Goal: Task Accomplishment & Management: Complete application form

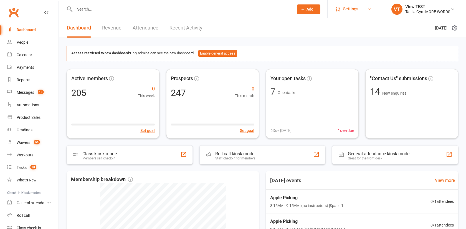
click at [346, 8] on span "Settings" at bounding box center [350, 9] width 15 height 12
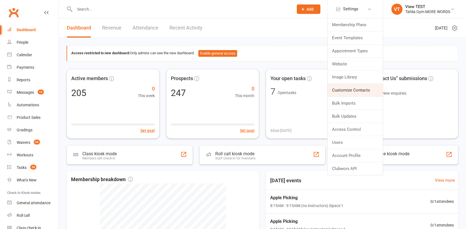
click at [342, 88] on link "Customize Contacts" at bounding box center [355, 90] width 55 height 13
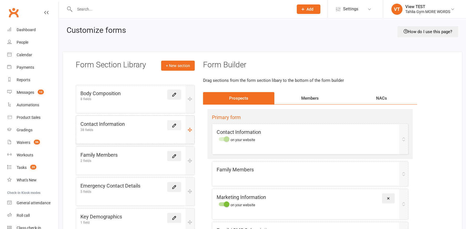
click at [178, 127] on link at bounding box center [174, 125] width 14 height 10
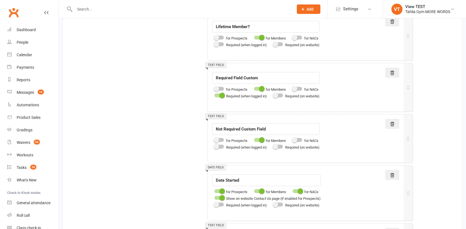
scroll to position [1939, 0]
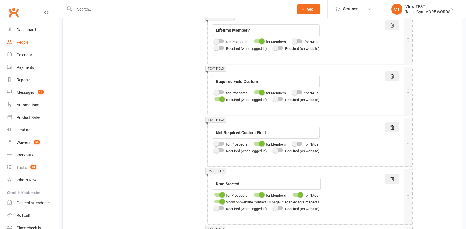
click at [20, 43] on div "People" at bounding box center [23, 42] width 12 height 4
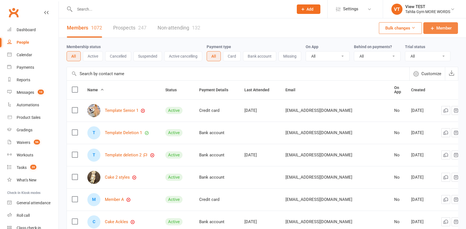
click at [440, 27] on span "Member" at bounding box center [444, 28] width 15 height 7
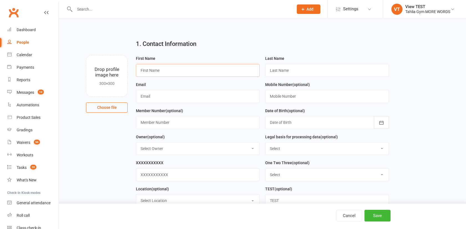
type input "[PERSON_NAME]"
type input "Form Field Validation Test"
type input "[PERSON_NAME][EMAIL_ADDRESS][DOMAIN_NAME]"
click at [380, 214] on button "Save" at bounding box center [378, 215] width 26 height 12
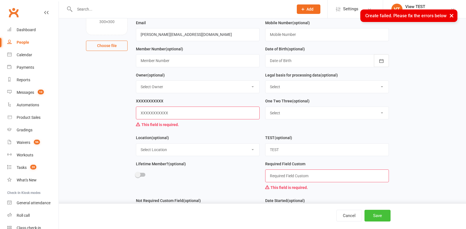
scroll to position [65, 0]
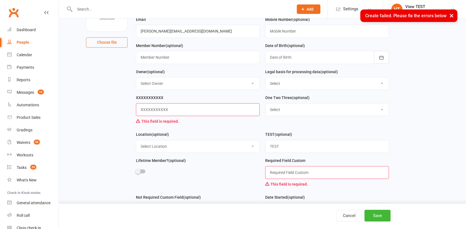
click at [229, 110] on input "text" at bounding box center [198, 109] width 124 height 13
type input "asd"
click at [303, 167] on input "text" at bounding box center [327, 172] width 124 height 13
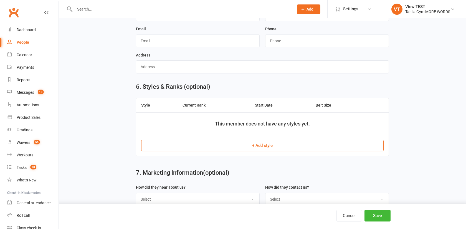
scroll to position [671, 0]
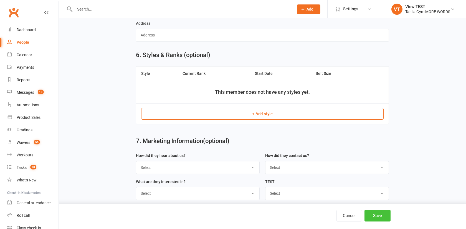
type input "asd"
click at [381, 212] on button "Save" at bounding box center [378, 215] width 26 height 12
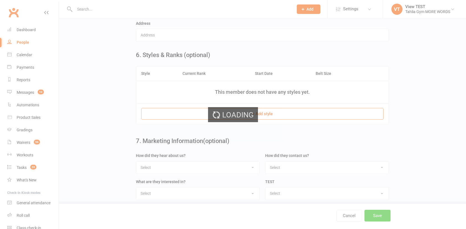
scroll to position [0, 0]
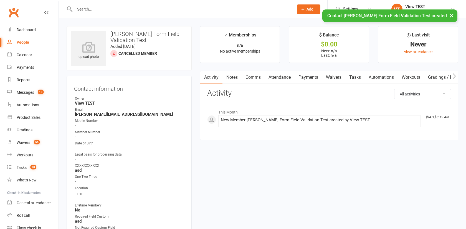
click at [24, 39] on link "People" at bounding box center [32, 42] width 51 height 12
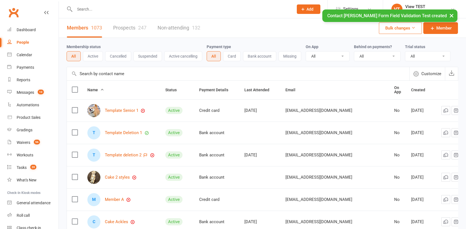
click at [187, 28] on link "Non-attending 132" at bounding box center [179, 27] width 43 height 19
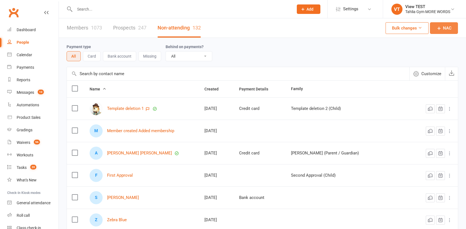
click at [443, 28] on link "NAC" at bounding box center [444, 28] width 28 height 12
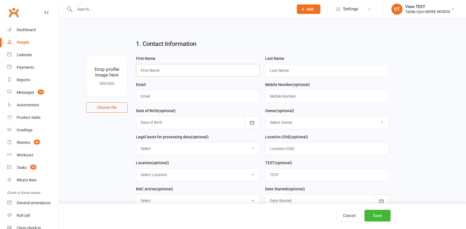
click at [232, 70] on input "text" at bounding box center [198, 70] width 124 height 13
type input "[PERSON_NAME]"
type input "FF Test 2"
paste input "[PERSON_NAME][EMAIL_ADDRESS][DOMAIN_NAME]"
type input "[PERSON_NAME][EMAIL_ADDRESS][DOMAIN_NAME]"
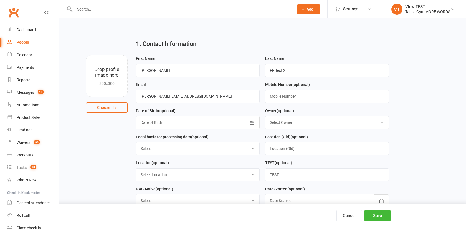
click at [418, 145] on main "1. Contact Information Drop profile image here 300×300 Choose file First Name […" at bounding box center [263, 215] width 392 height 360
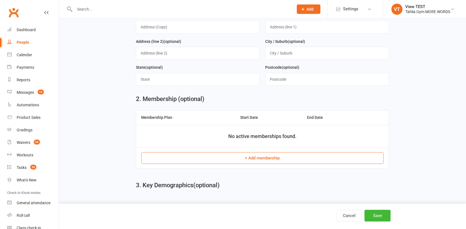
scroll to position [204, 0]
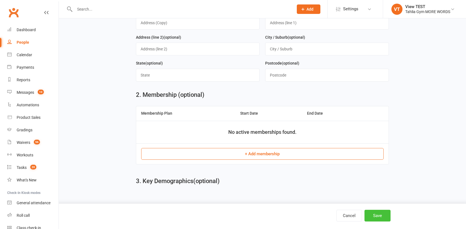
click at [370, 214] on button "Save" at bounding box center [378, 215] width 26 height 12
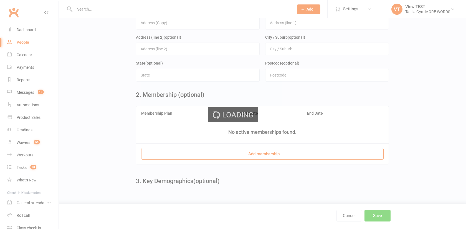
scroll to position [0, 0]
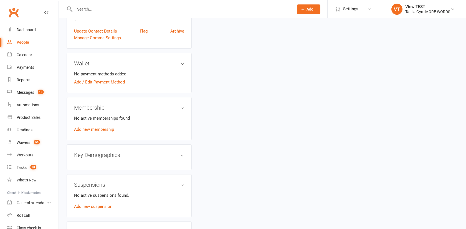
scroll to position [199, 0]
click at [175, 30] on link "Archive" at bounding box center [177, 31] width 14 height 7
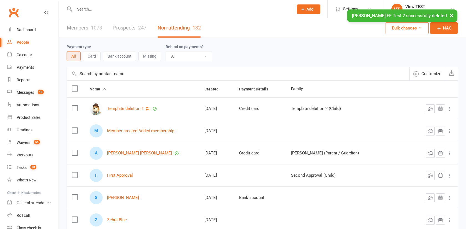
click at [81, 29] on link "Members 1073" at bounding box center [84, 27] width 35 height 19
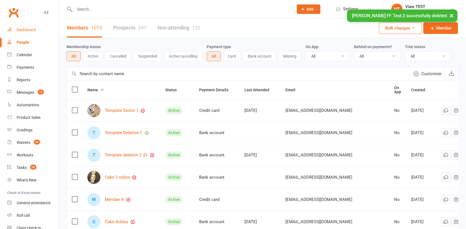
click at [27, 29] on div "Dashboard" at bounding box center [26, 29] width 19 height 4
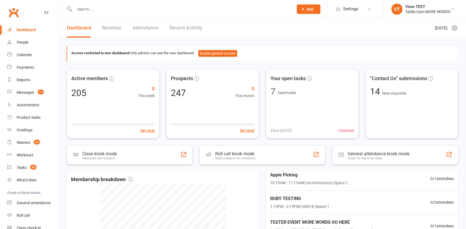
click at [188, 24] on link "Recent Activity" at bounding box center [186, 27] width 33 height 19
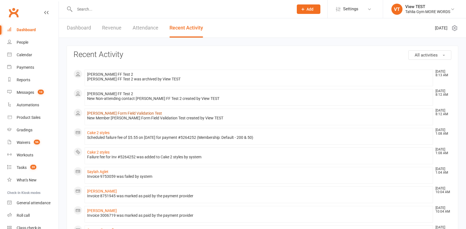
click at [131, 111] on link "[PERSON_NAME] Form Field Validation Test" at bounding box center [124, 113] width 75 height 4
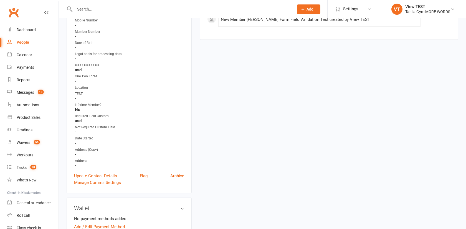
scroll to position [106, 0]
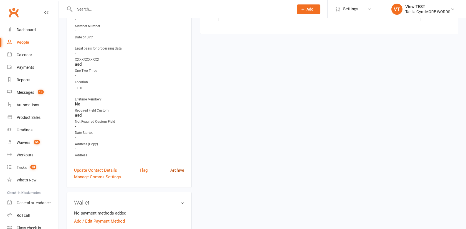
click at [178, 170] on link "Archive" at bounding box center [177, 170] width 14 height 7
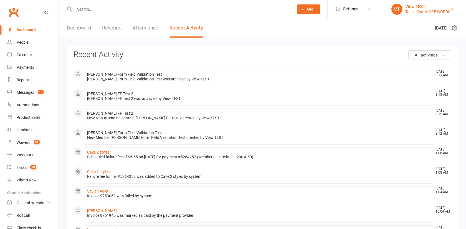
click at [425, 7] on div "View TEST" at bounding box center [428, 6] width 45 height 5
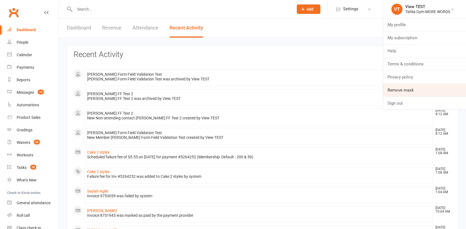
click at [403, 86] on link "Remove mask" at bounding box center [424, 90] width 83 height 13
